Goal: Obtain resource: Download file/media

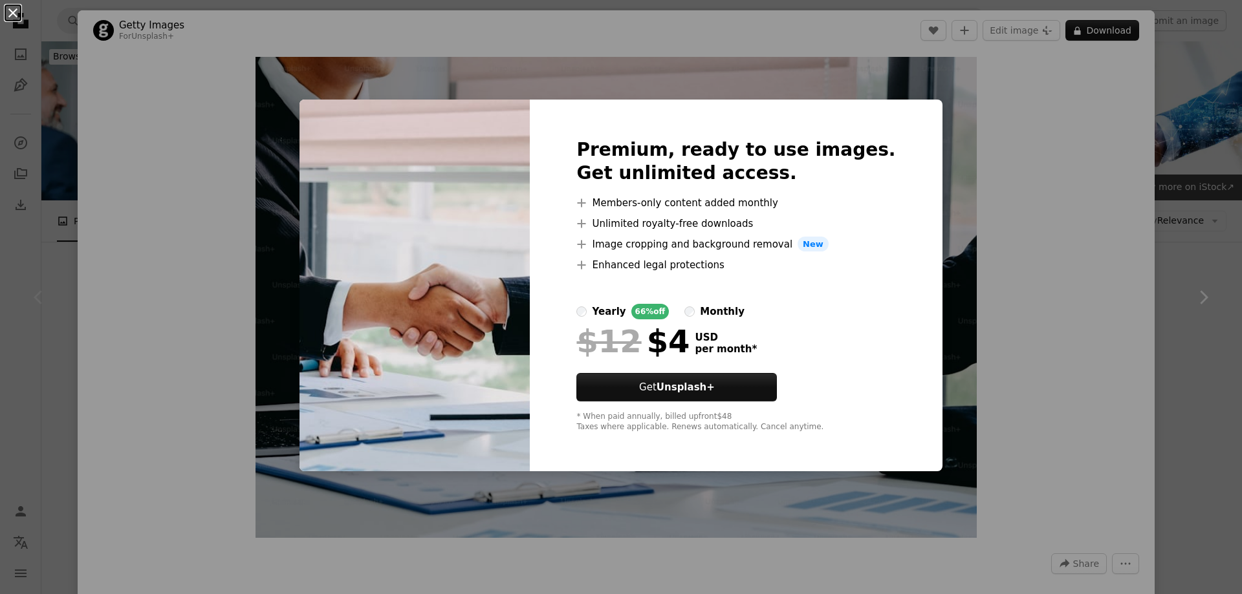
click at [12, 12] on button "An X shape" at bounding box center [13, 13] width 16 height 16
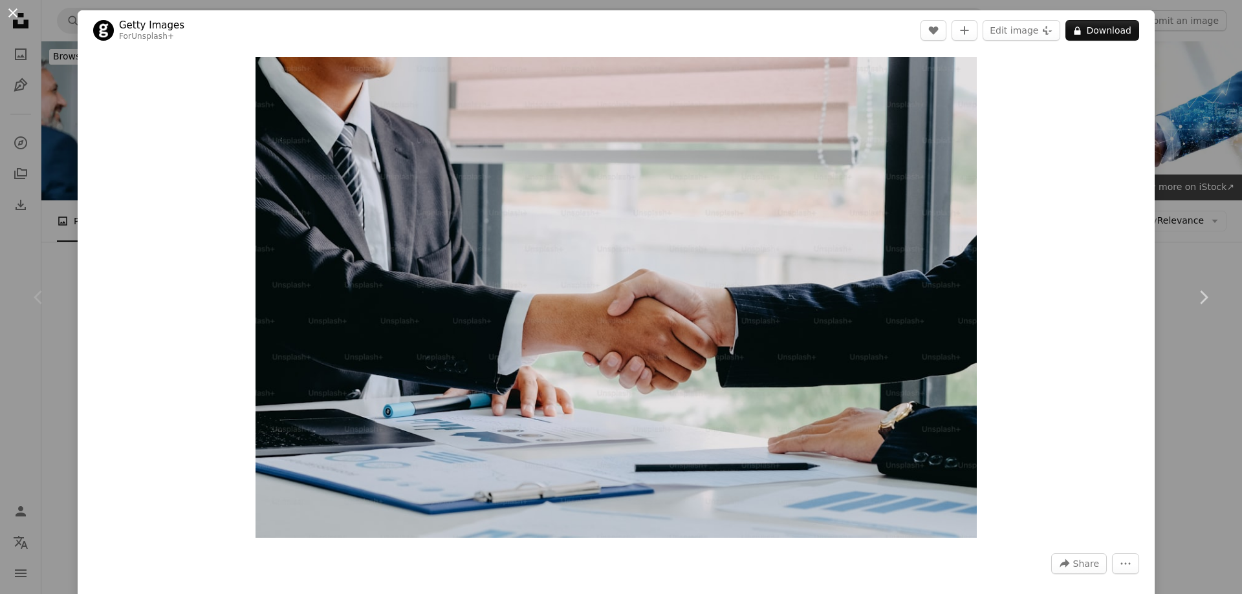
click at [13, 13] on button "An X shape" at bounding box center [13, 13] width 16 height 16
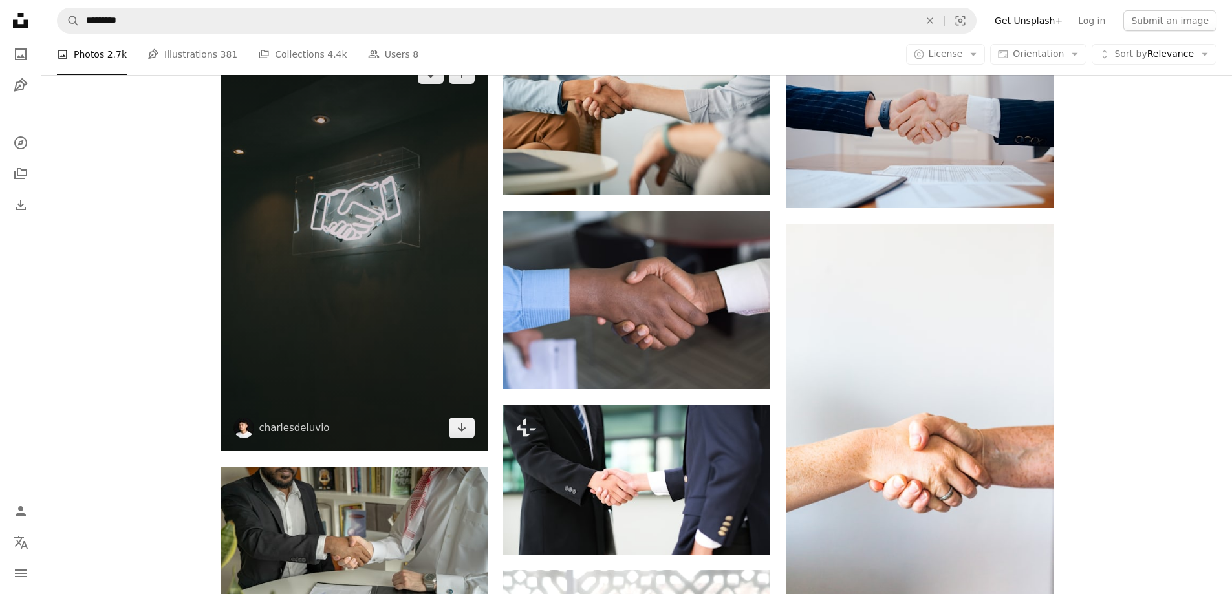
scroll to position [1078, 0]
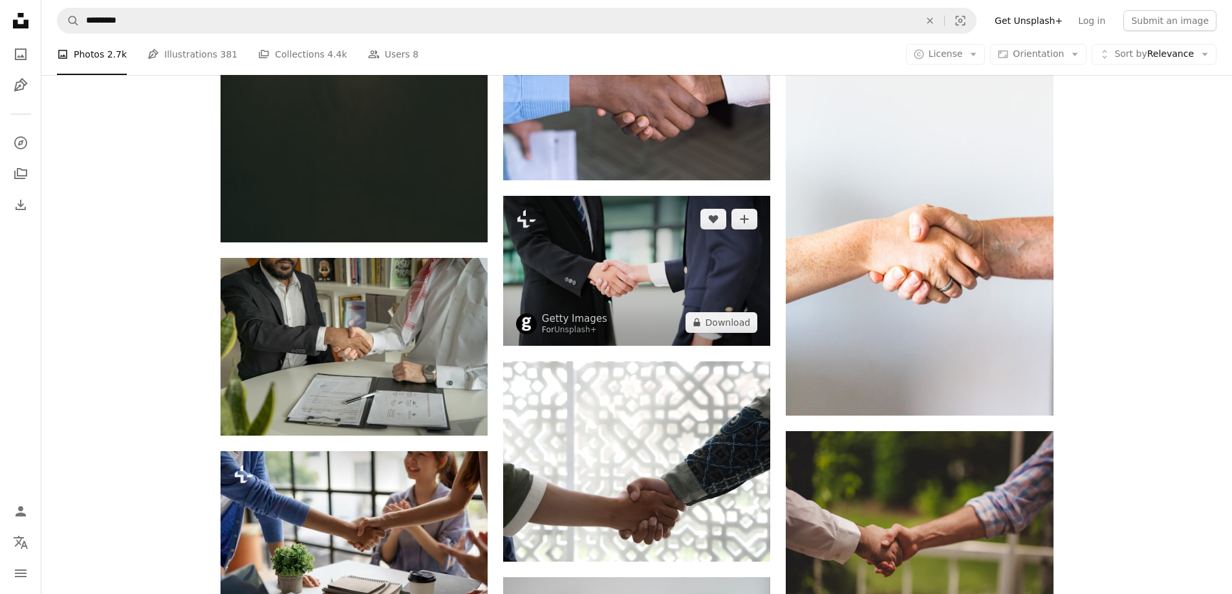
click at [605, 287] on img at bounding box center [636, 271] width 267 height 150
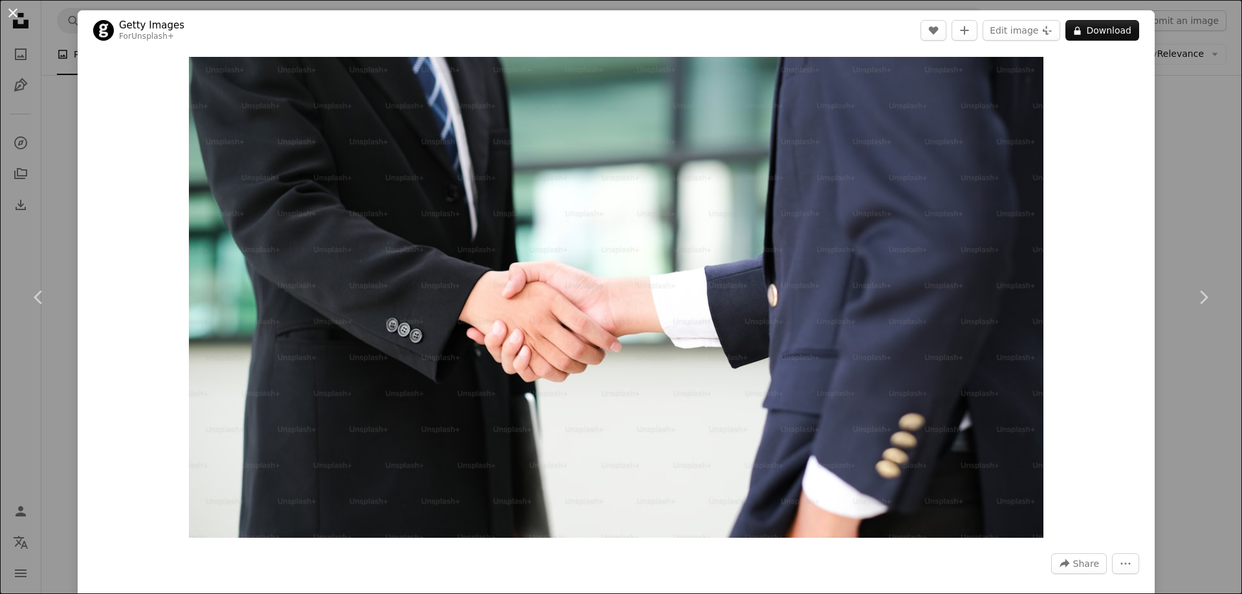
click at [14, 16] on button "An X shape" at bounding box center [13, 13] width 16 height 16
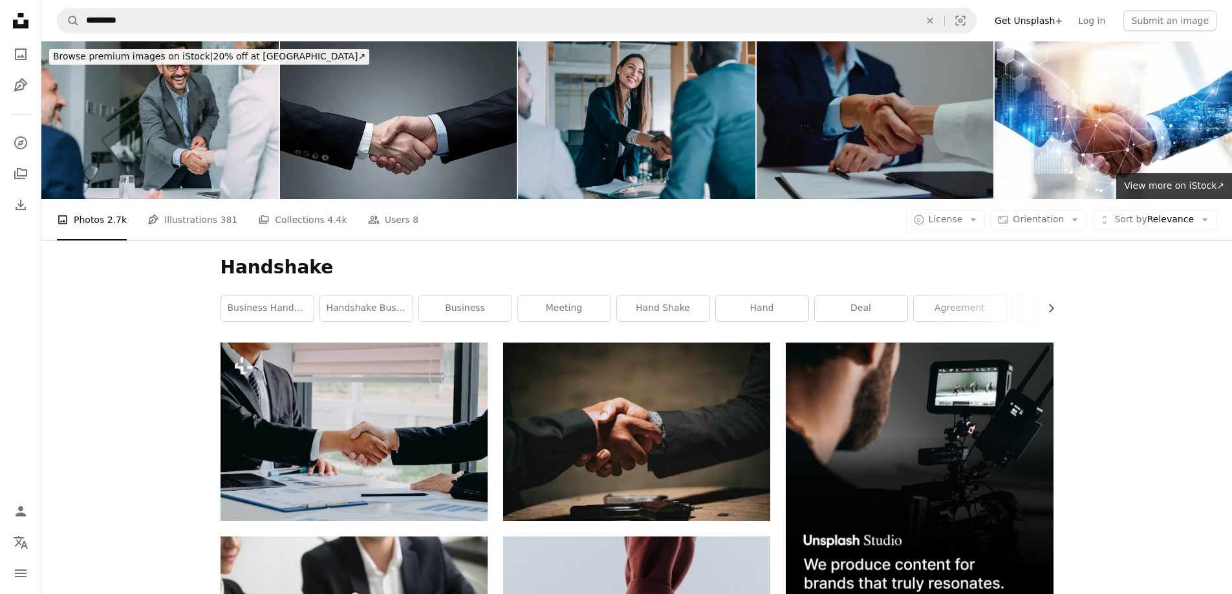
click at [21, 23] on icon "Unsplash logo Unsplash Home" at bounding box center [21, 21] width 26 height 26
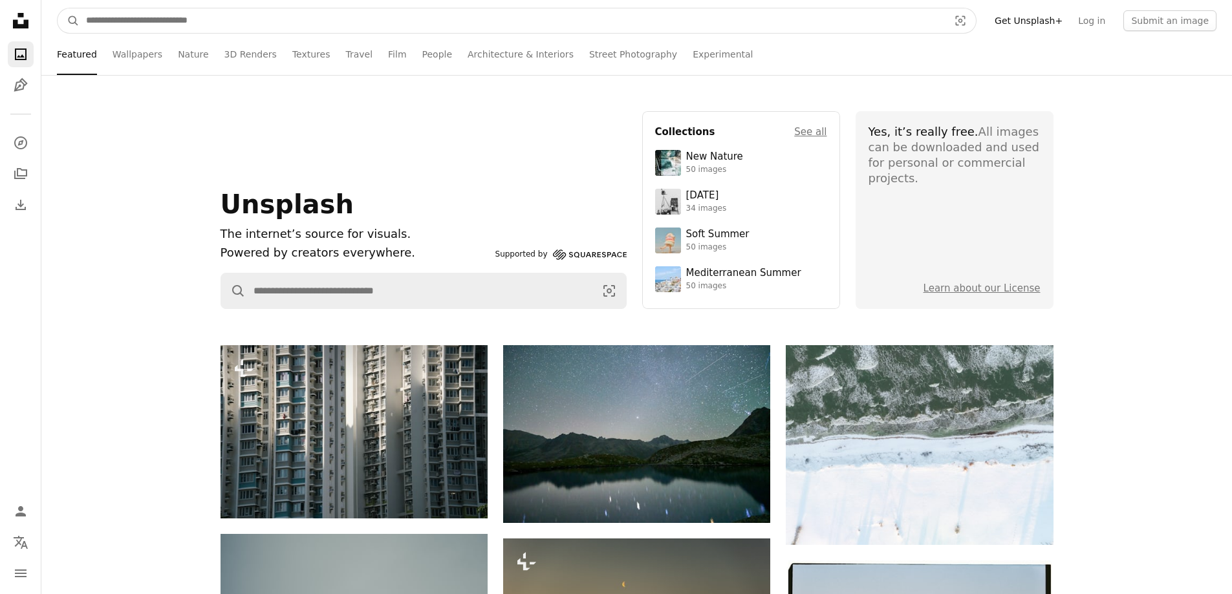
click at [164, 19] on input "Find visuals sitewide" at bounding box center [512, 20] width 865 height 25
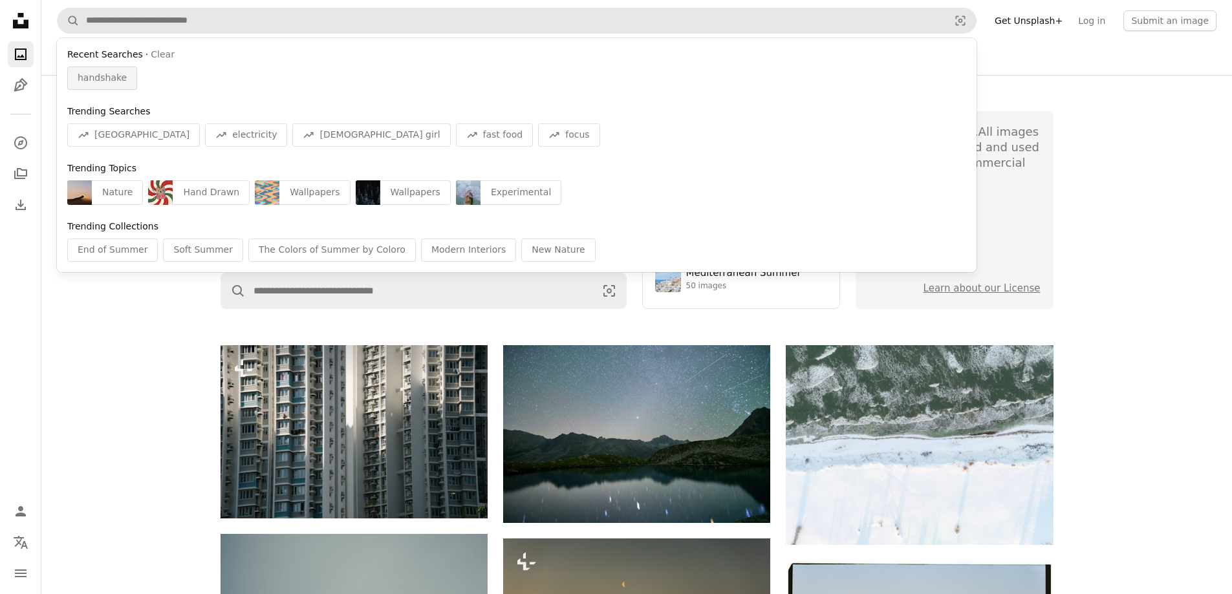
click at [103, 78] on span "handshake" at bounding box center [102, 78] width 49 height 13
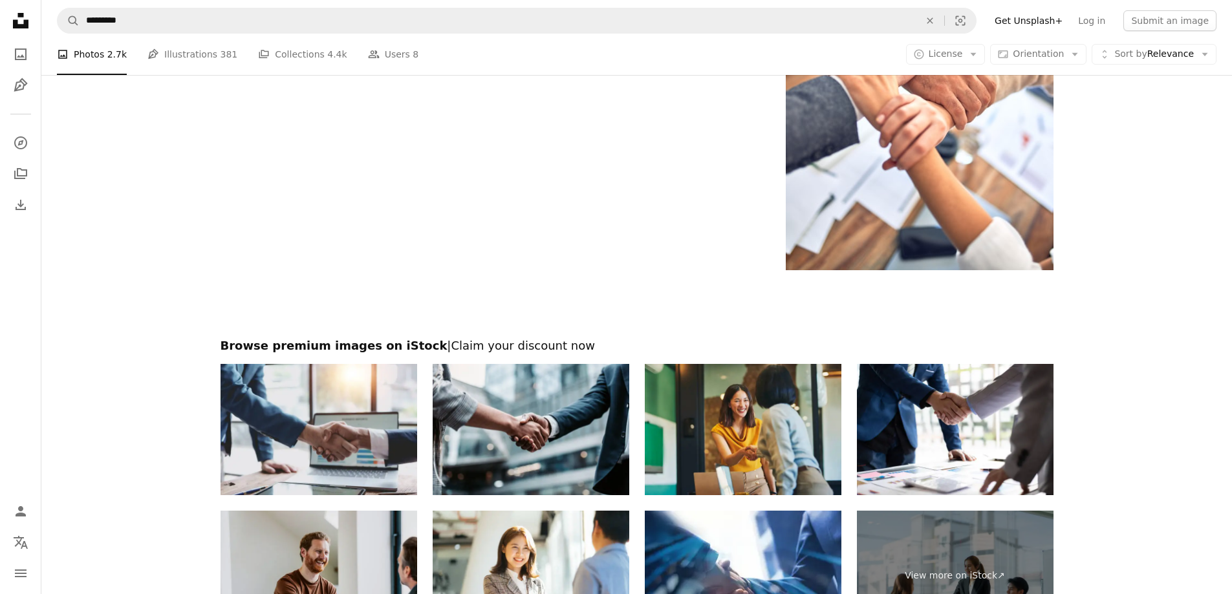
scroll to position [2316, 0]
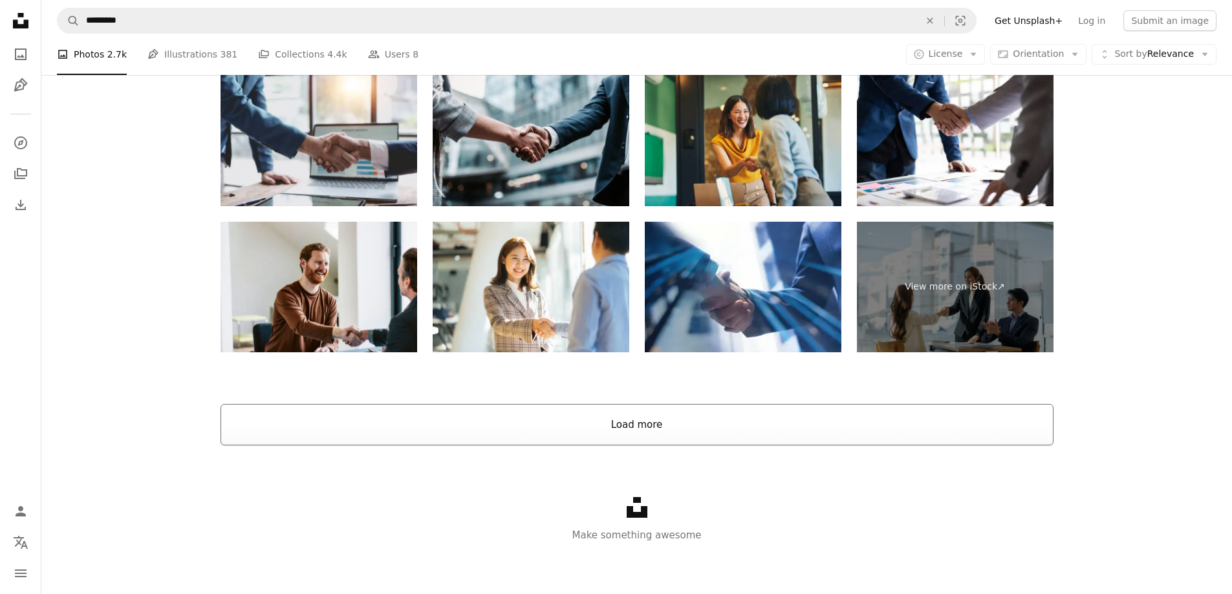
click at [633, 427] on button "Load more" at bounding box center [637, 424] width 833 height 41
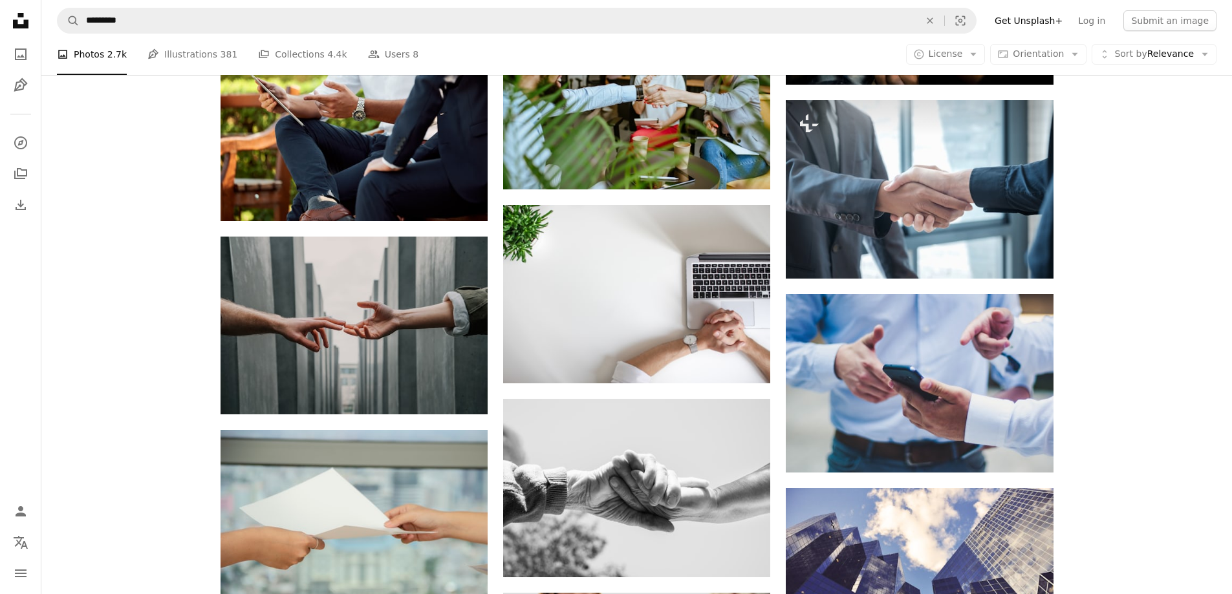
scroll to position [3825, 0]
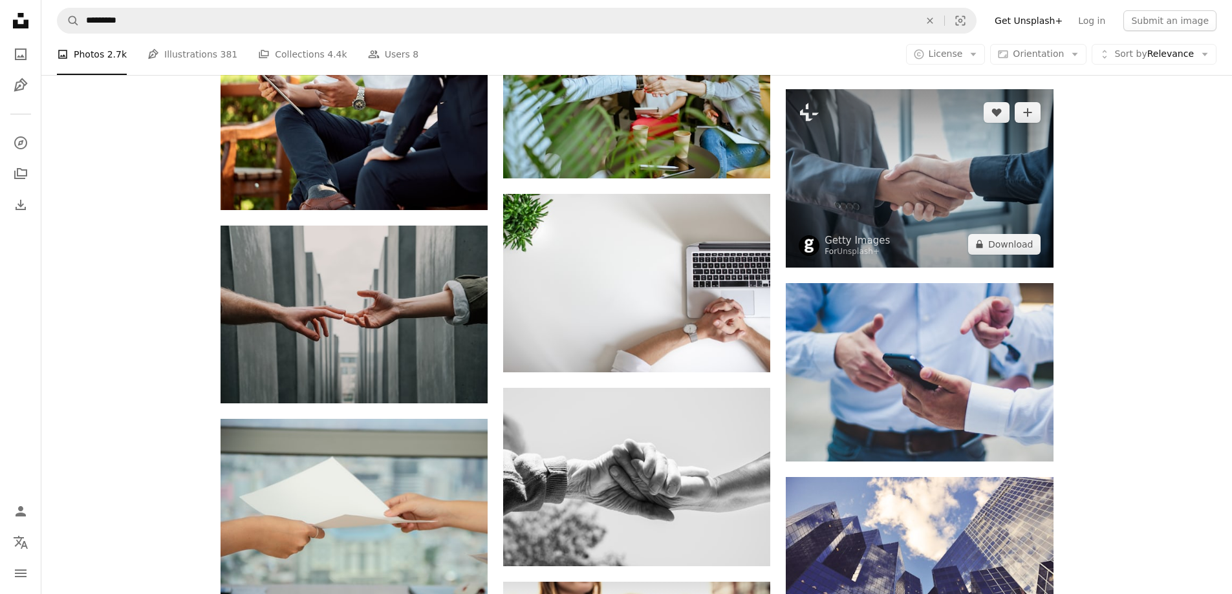
click at [894, 195] on img at bounding box center [919, 178] width 267 height 178
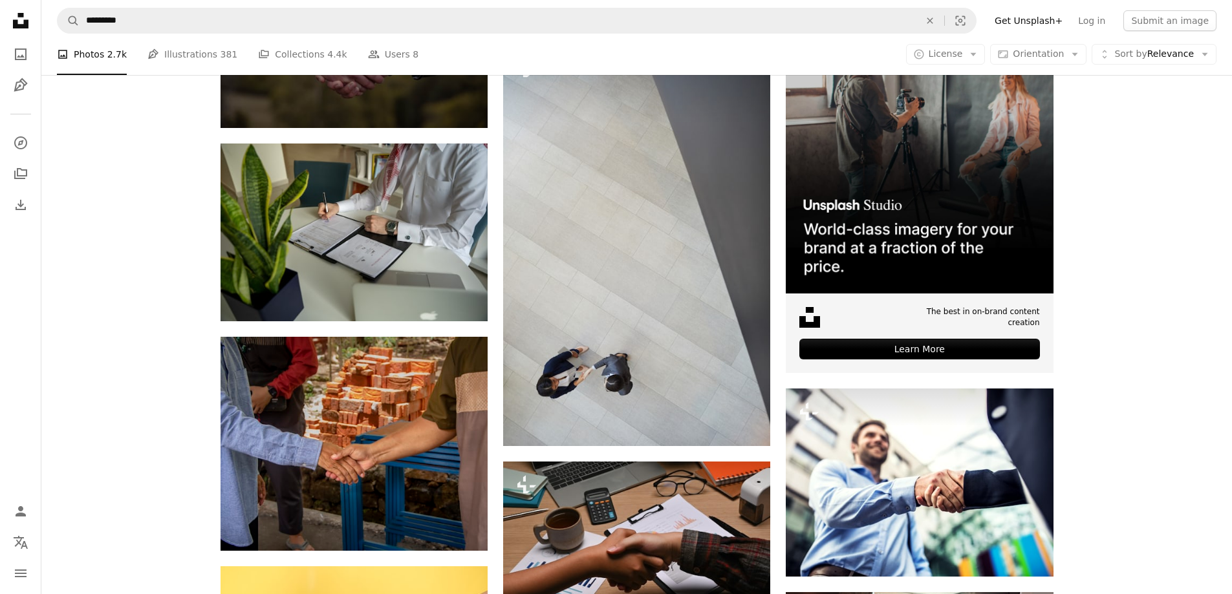
scroll to position [4903, 0]
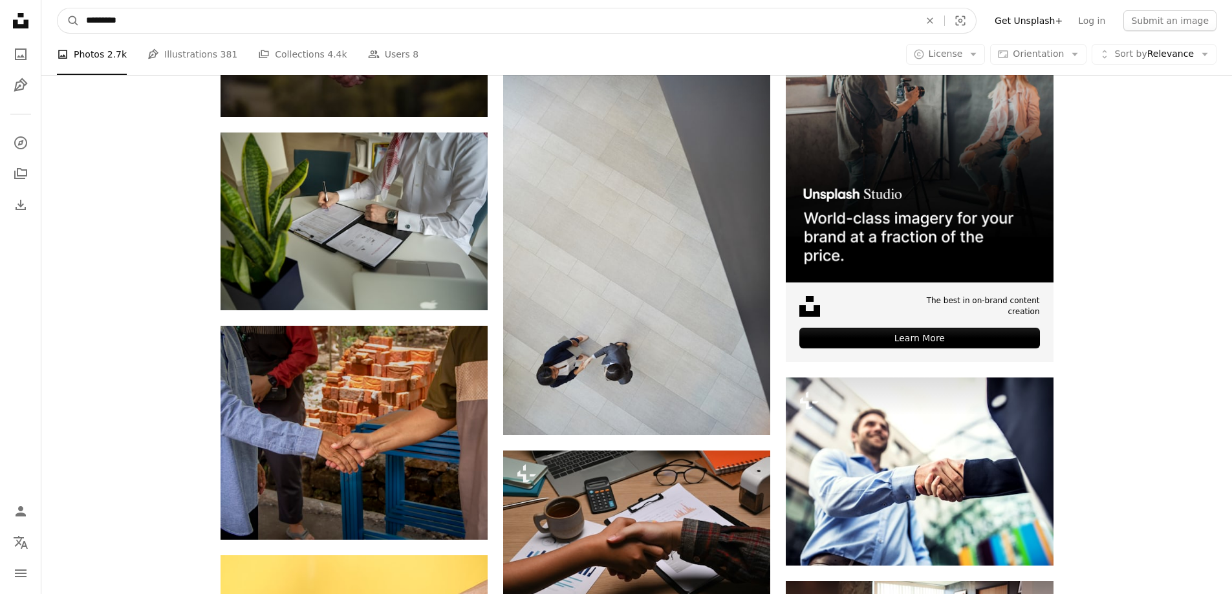
drag, startPoint x: 98, startPoint y: 16, endPoint x: 23, endPoint y: 16, distance: 75.0
type input "**********"
click at [58, 8] on button "A magnifying glass" at bounding box center [69, 20] width 22 height 25
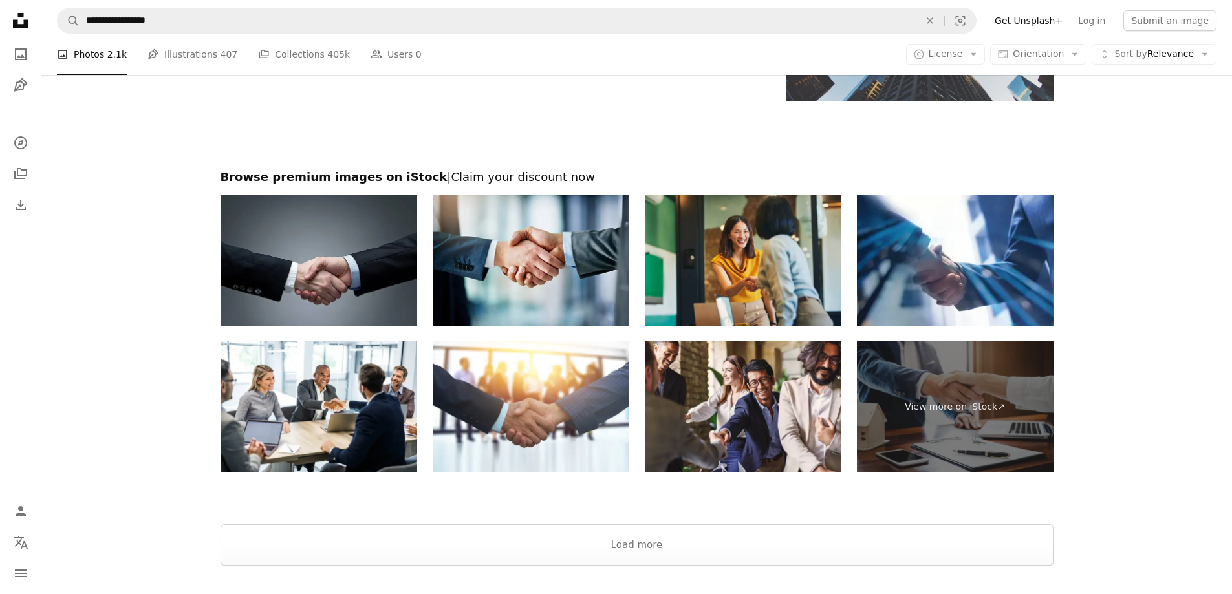
scroll to position [2060, 0]
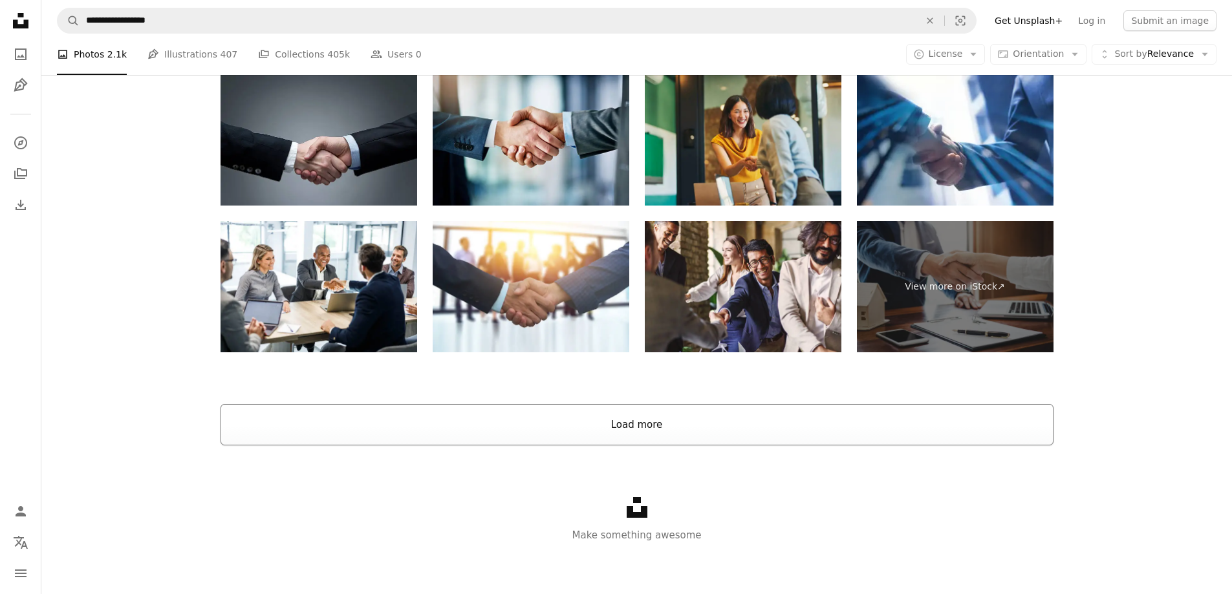
click at [631, 426] on button "Load more" at bounding box center [637, 424] width 833 height 41
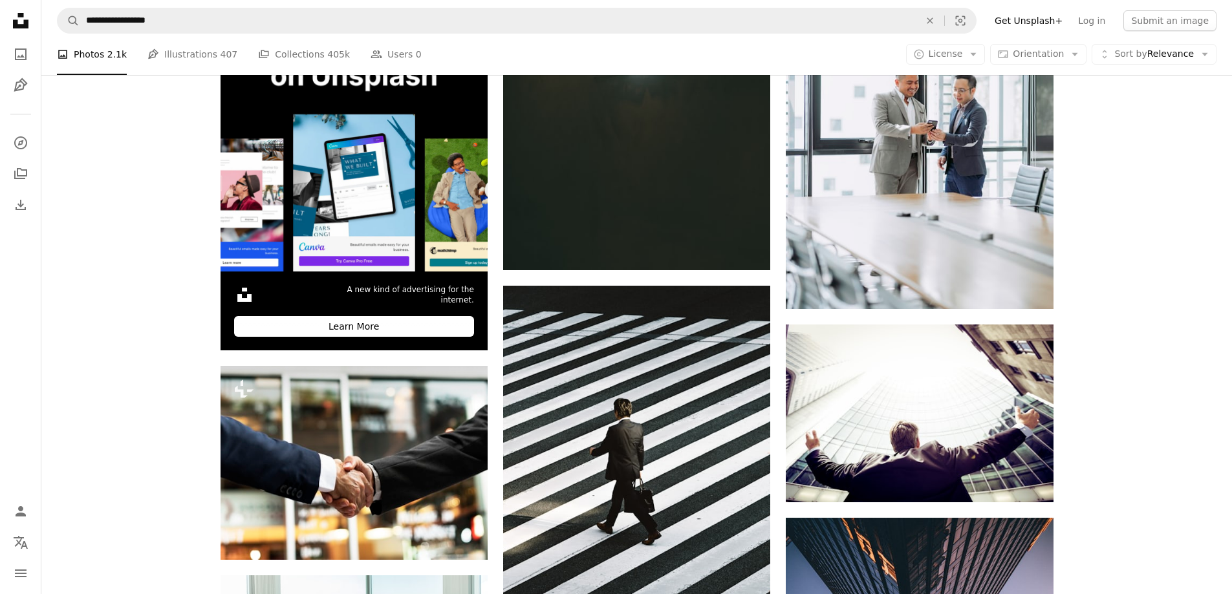
scroll to position [2492, 0]
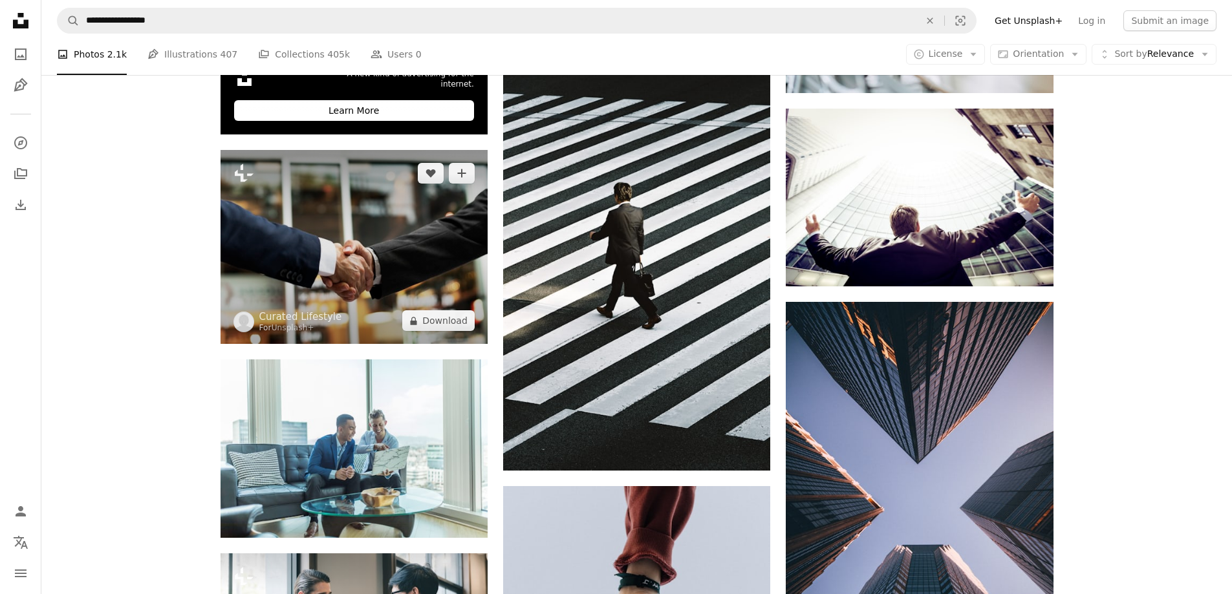
click at [373, 272] on img at bounding box center [354, 247] width 267 height 194
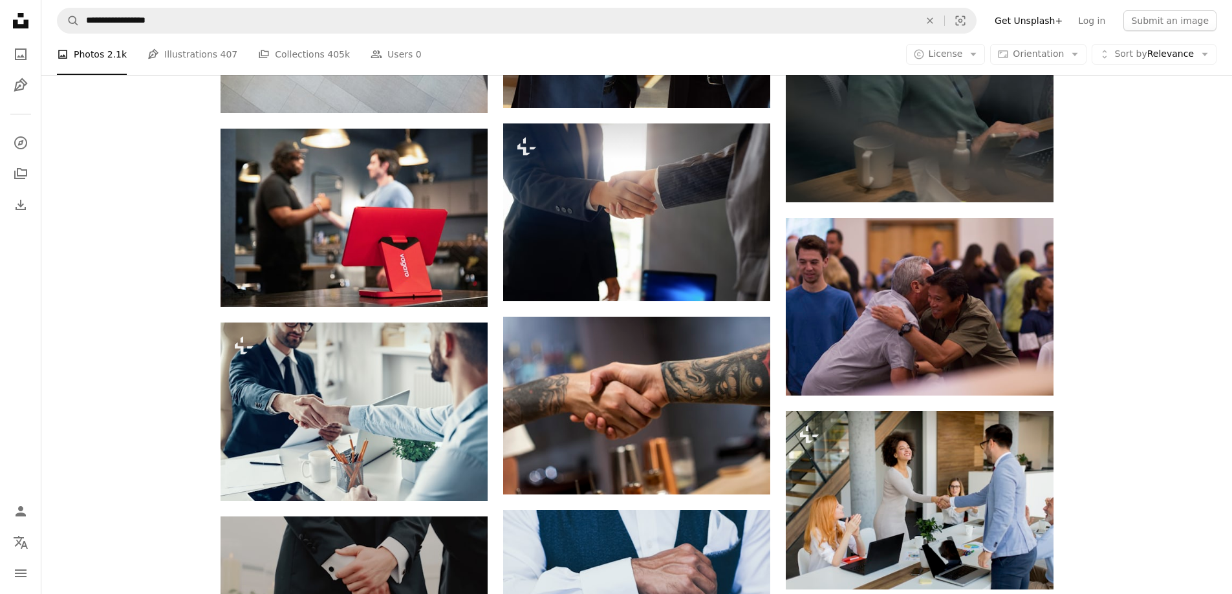
scroll to position [5725, 0]
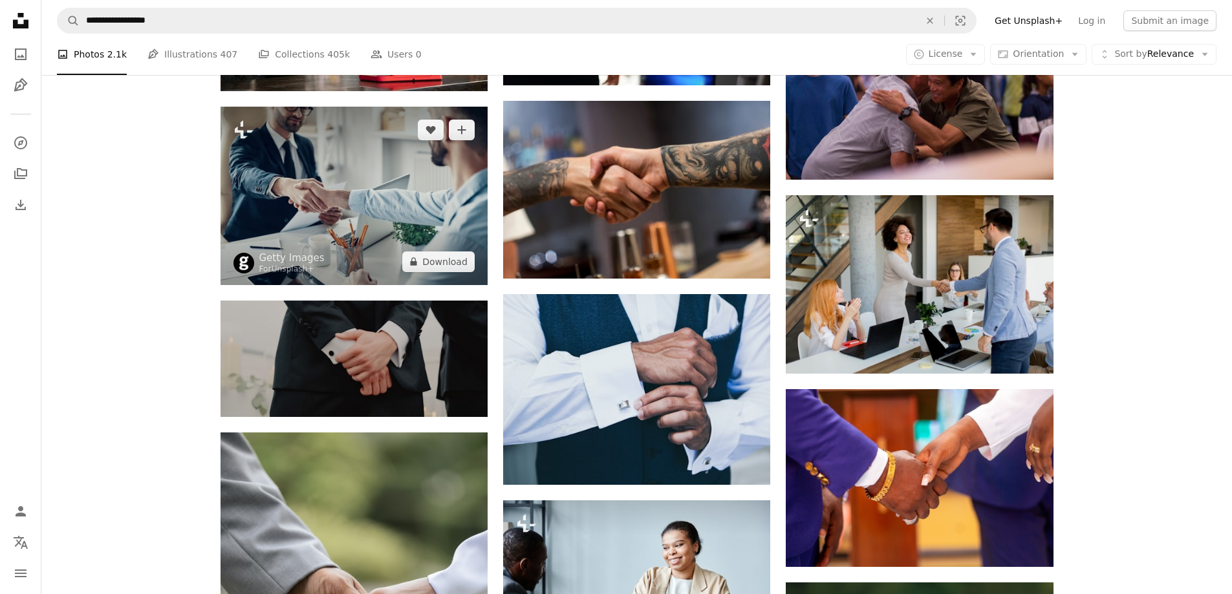
click at [389, 228] on img at bounding box center [354, 196] width 267 height 178
click at [409, 184] on img at bounding box center [354, 196] width 267 height 178
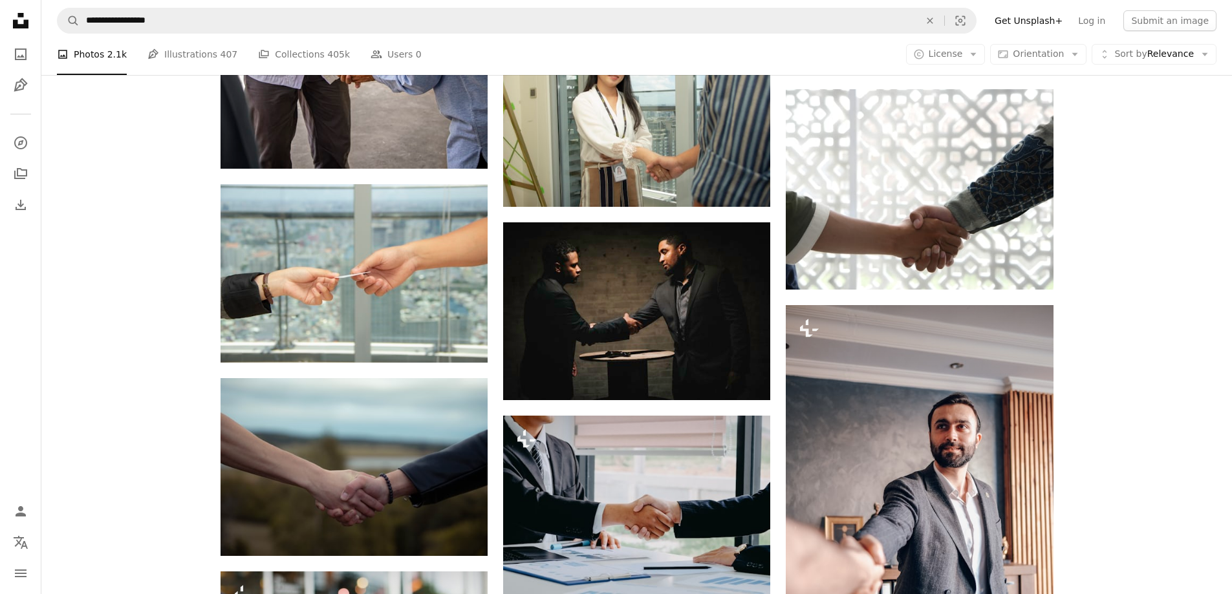
scroll to position [8527, 0]
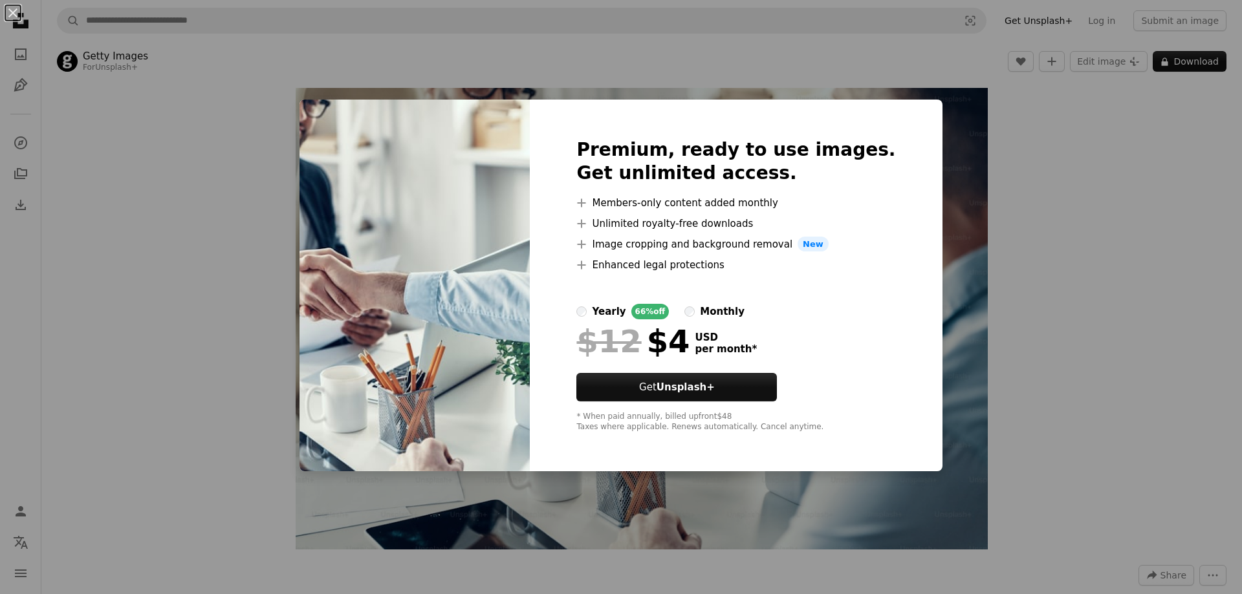
click at [605, 56] on div "An X shape Premium, ready to use images. Get unlimited access. A plus sign Memb…" at bounding box center [621, 297] width 1242 height 594
